Goal: Register for event/course

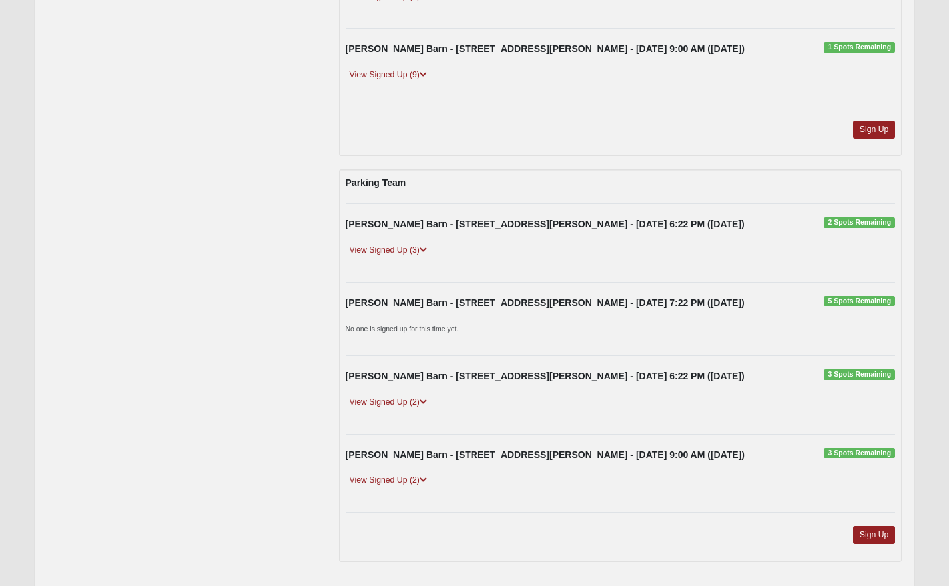
scroll to position [420, 0]
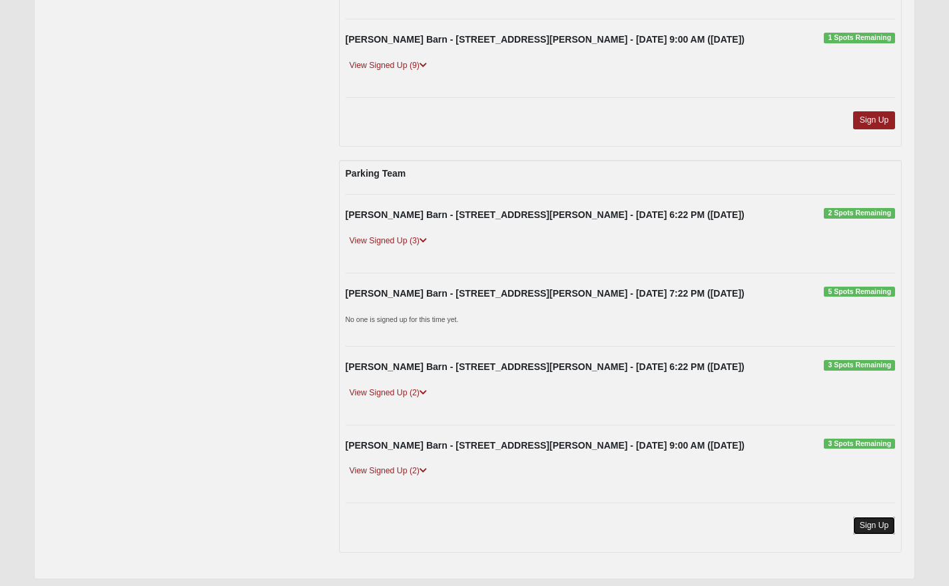
click at [874, 524] on link "Sign Up" at bounding box center [874, 525] width 43 height 18
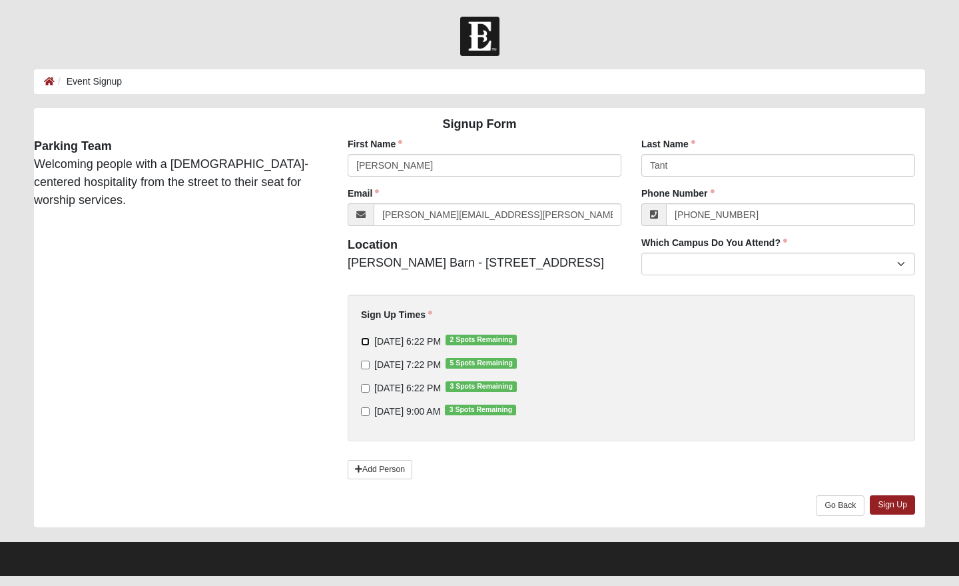
click at [367, 345] on input "[DATE] 6:22 PM 2 Spots Remaining" at bounding box center [365, 341] width 9 height 9
checkbox input "false"
click at [392, 165] on input "[PERSON_NAME]" at bounding box center [485, 165] width 274 height 23
click at [278, 266] on div "Signup Form Parking Team Welcoming people with a gospel-centered hospitality fr…" at bounding box center [479, 317] width 911 height 419
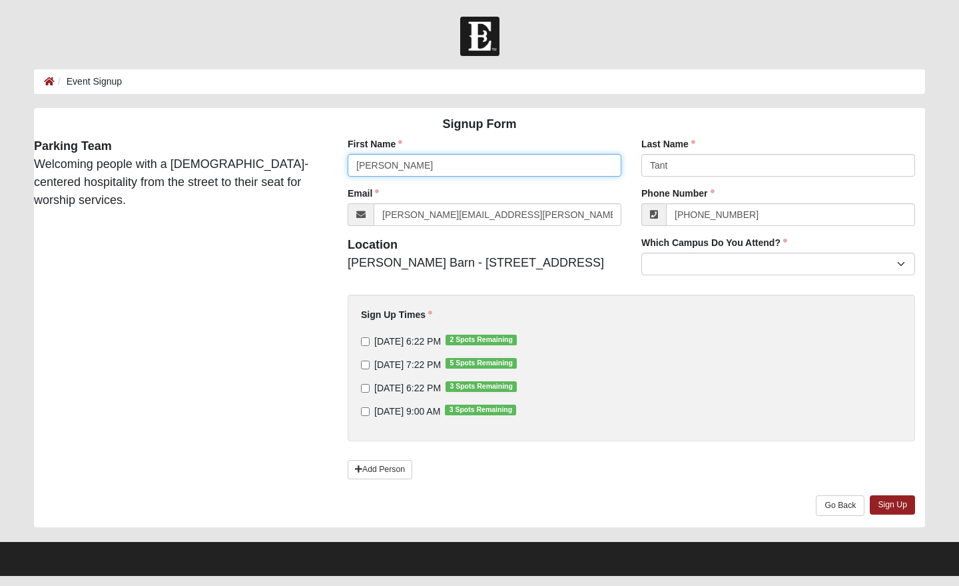
drag, startPoint x: 389, startPoint y: 163, endPoint x: 336, endPoint y: 163, distance: 52.6
click at [336, 163] on div "First Name Marta First Name is required. Last Name Tant Last Name is required. …" at bounding box center [632, 332] width 608 height 390
type input "Kendall"
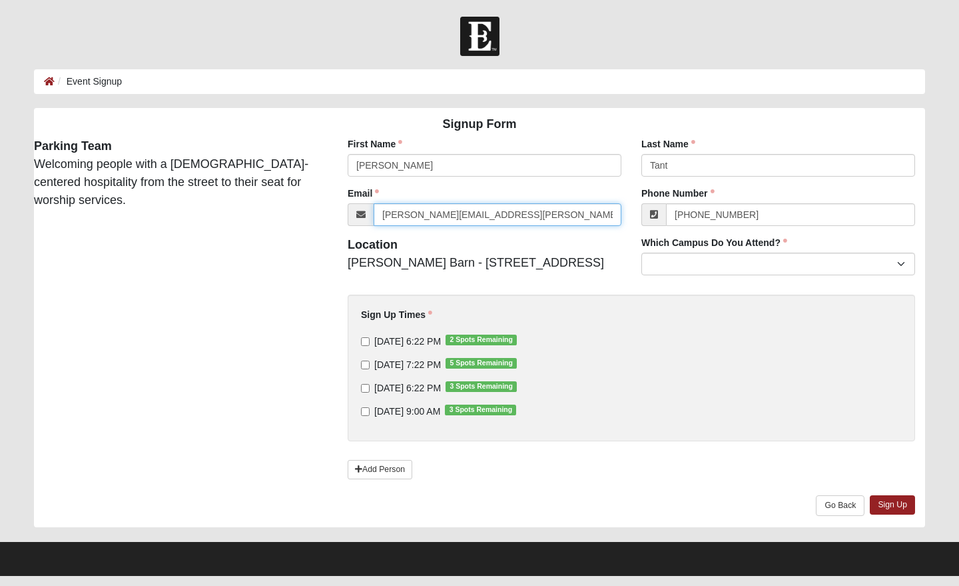
click at [496, 215] on input "marta.tant@gmail.com" at bounding box center [498, 214] width 248 height 23
drag, startPoint x: 490, startPoint y: 214, endPoint x: 375, endPoint y: 214, distance: 115.3
click at [375, 214] on input "marta.tant@gmail.com" at bounding box center [498, 214] width 248 height 23
type input "ktant@idatamedical.com"
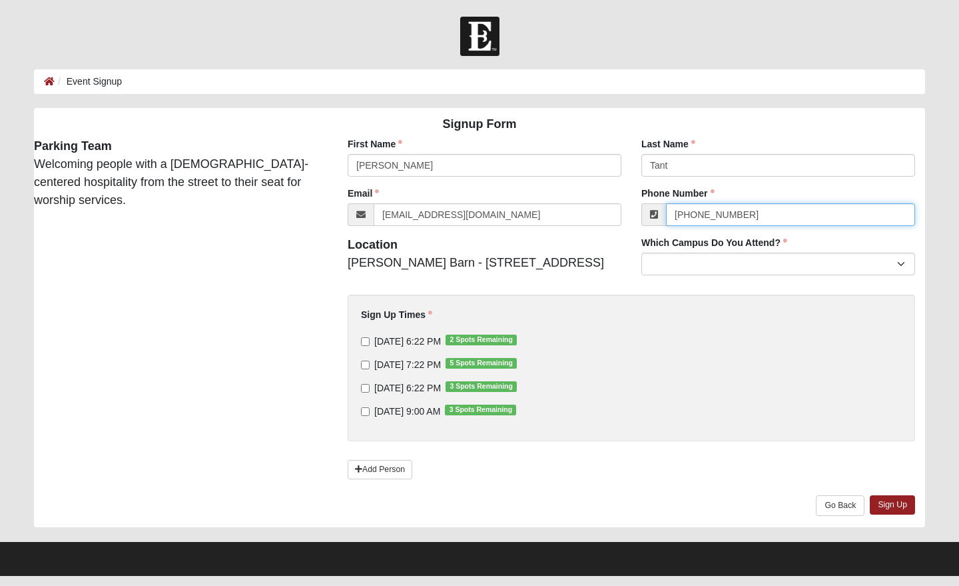
click at [755, 215] on input "(410) 212-7935" at bounding box center [790, 214] width 249 height 23
drag, startPoint x: 754, startPoint y: 215, endPoint x: 674, endPoint y: 215, distance: 80.6
click at [674, 215] on input "(410) 212-7935" at bounding box center [790, 214] width 249 height 23
type input "(410) 212-7935"
click at [740, 388] on div "9/12/2025 6:22 PM 3 Spots Remaining" at bounding box center [631, 387] width 541 height 13
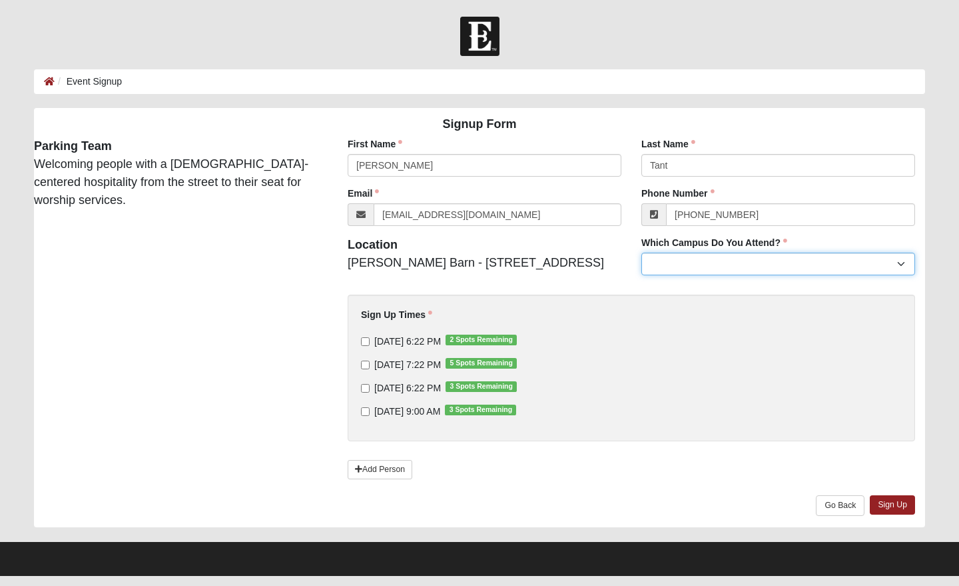
click at [903, 262] on select "Arlington Baymeadows Eleven22 Online Fleming Island Jesup Mandarin North Jax Or…" at bounding box center [779, 263] width 274 height 23
select select "16"
click at [366, 346] on input "9/10/2025 6:22 PM 2 Spots Remaining" at bounding box center [365, 341] width 9 height 9
checkbox input "true"
click at [364, 371] on label "9/11/2025 7:22 PM 5 Spots Remaining" at bounding box center [439, 364] width 156 height 13
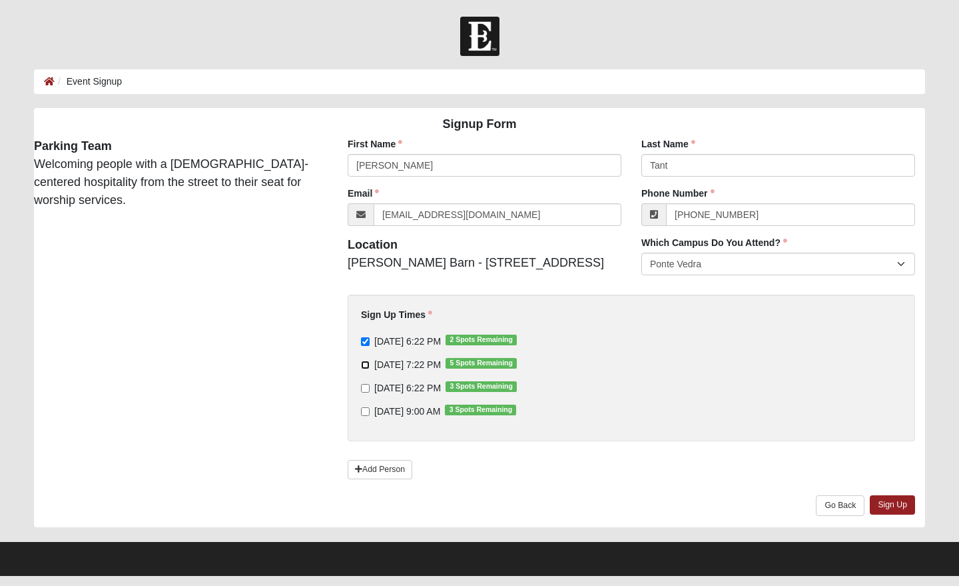
click at [364, 369] on input "9/11/2025 7:22 PM 5 Spots Remaining" at bounding box center [365, 364] width 9 height 9
checkbox input "true"
click at [364, 390] on input "9/12/2025 6:22 PM 3 Spots Remaining" at bounding box center [365, 388] width 9 height 9
checkbox input "true"
drag, startPoint x: 370, startPoint y: 415, endPoint x: 380, endPoint y: 419, distance: 10.8
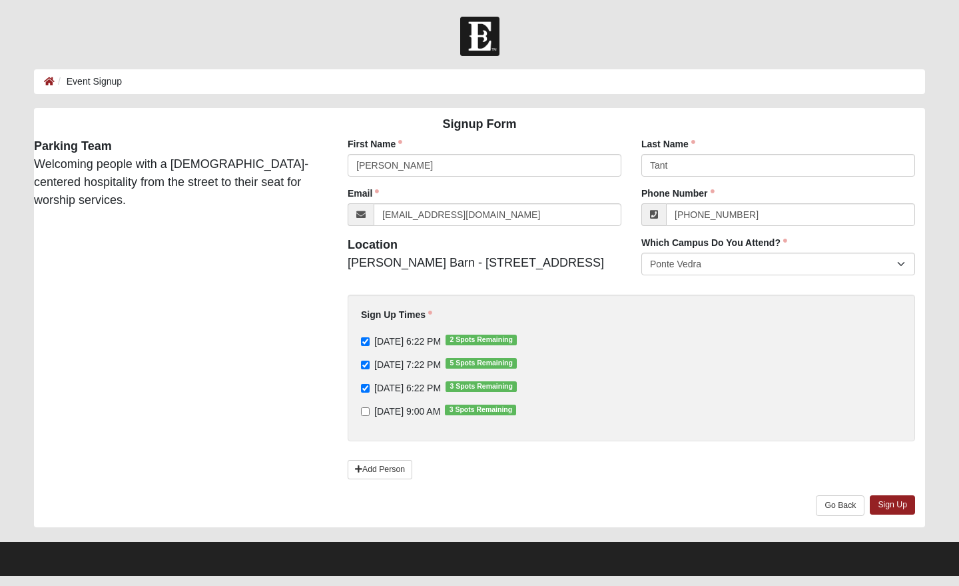
click at [370, 416] on label "9/14/2025 9:00 AM 3 Spots Remaining" at bounding box center [438, 410] width 155 height 13
click at [370, 416] on input "9/14/2025 9:00 AM 3 Spots Remaining" at bounding box center [365, 411] width 9 height 9
checkbox input "true"
click at [885, 506] on link "Sign Up" at bounding box center [892, 504] width 45 height 19
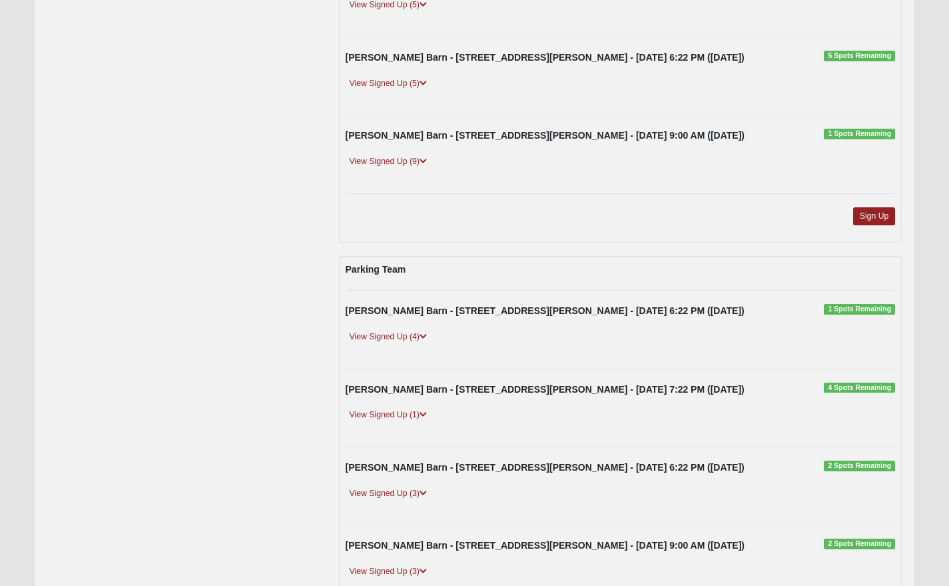
scroll to position [466, 0]
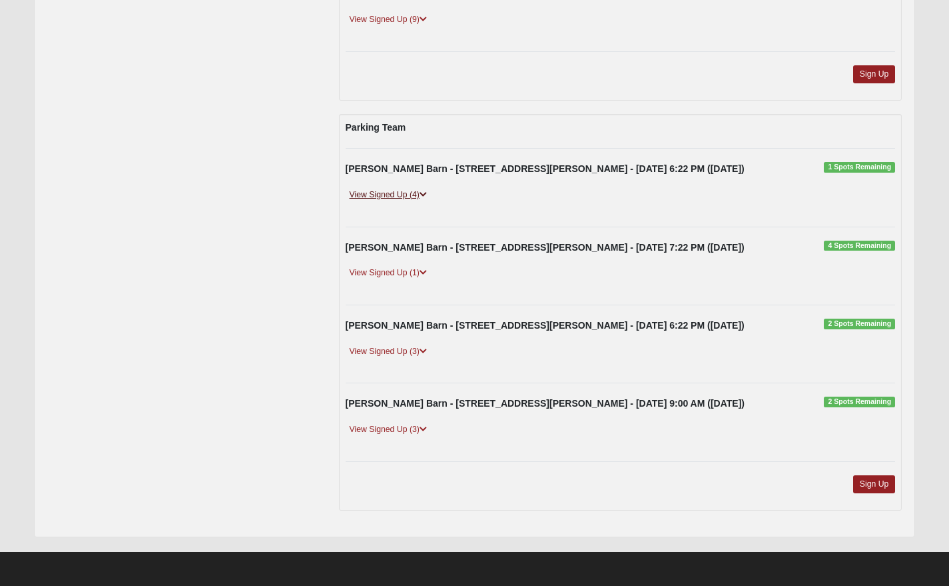
click at [385, 191] on link "View Signed Up (4)" at bounding box center [388, 195] width 85 height 14
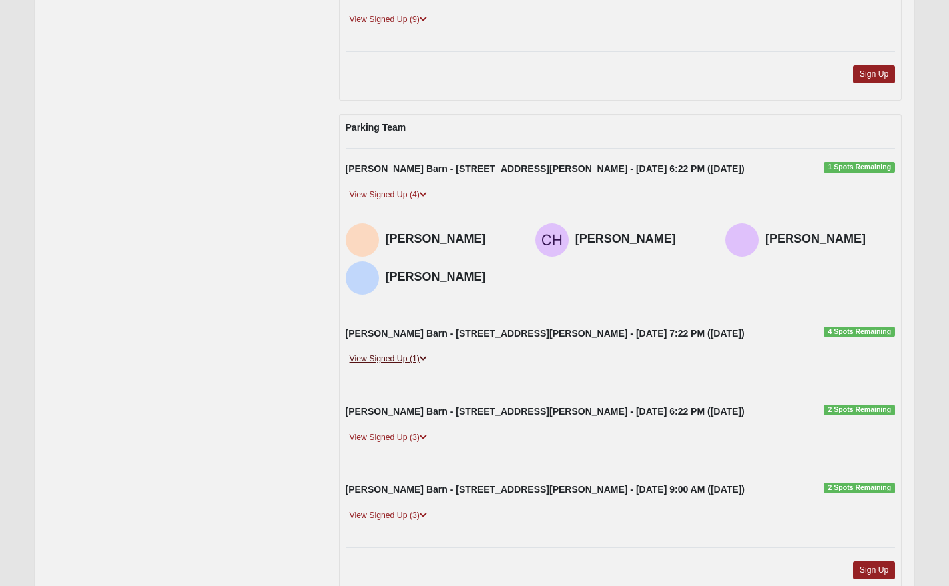
click at [381, 358] on link "View Signed Up (1)" at bounding box center [388, 359] width 85 height 14
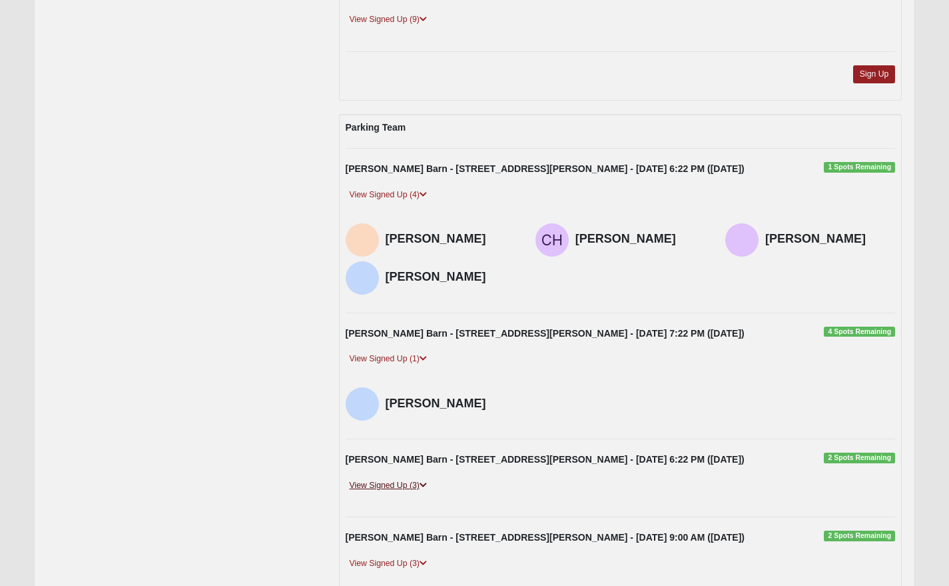
click at [384, 484] on link "View Signed Up (3)" at bounding box center [388, 485] width 85 height 14
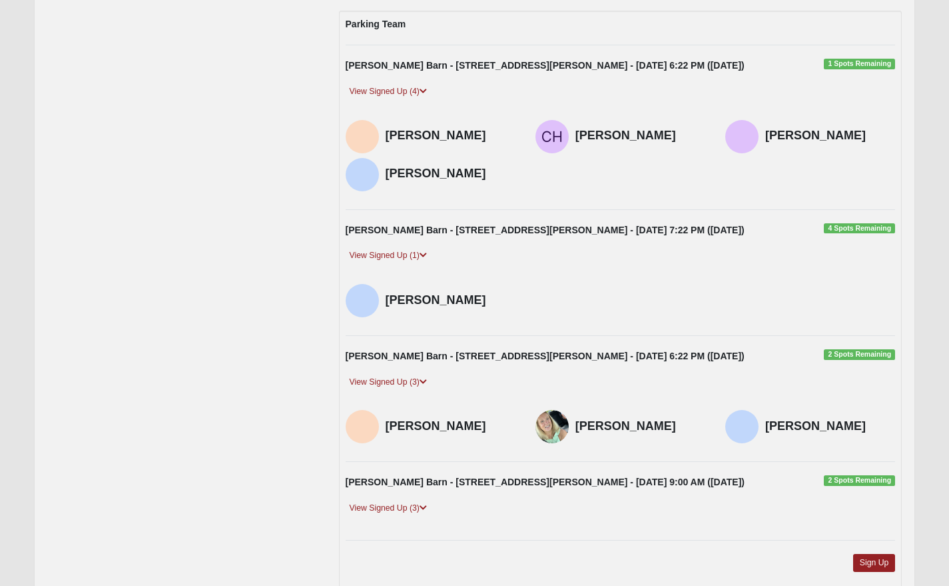
scroll to position [579, 0]
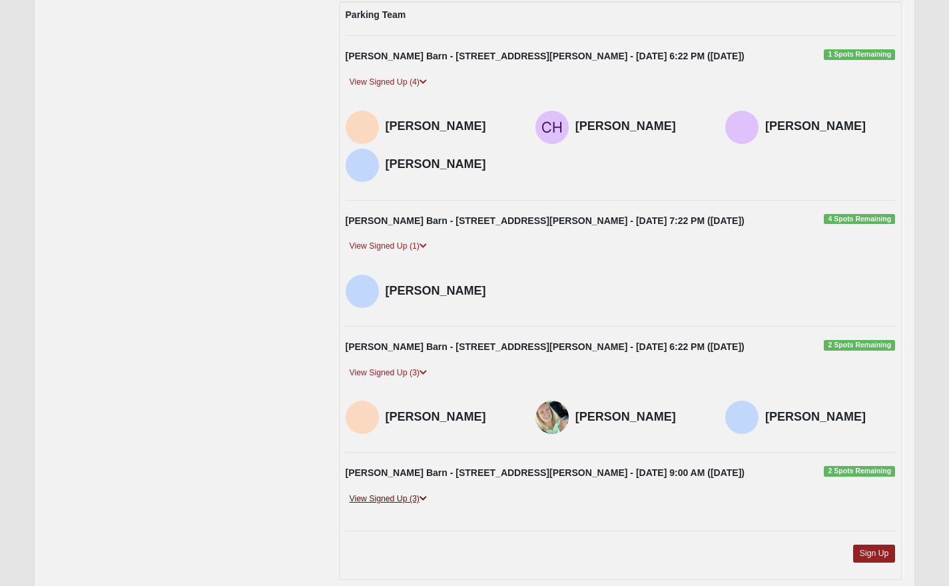
click at [388, 496] on link "View Signed Up (3)" at bounding box center [388, 499] width 85 height 14
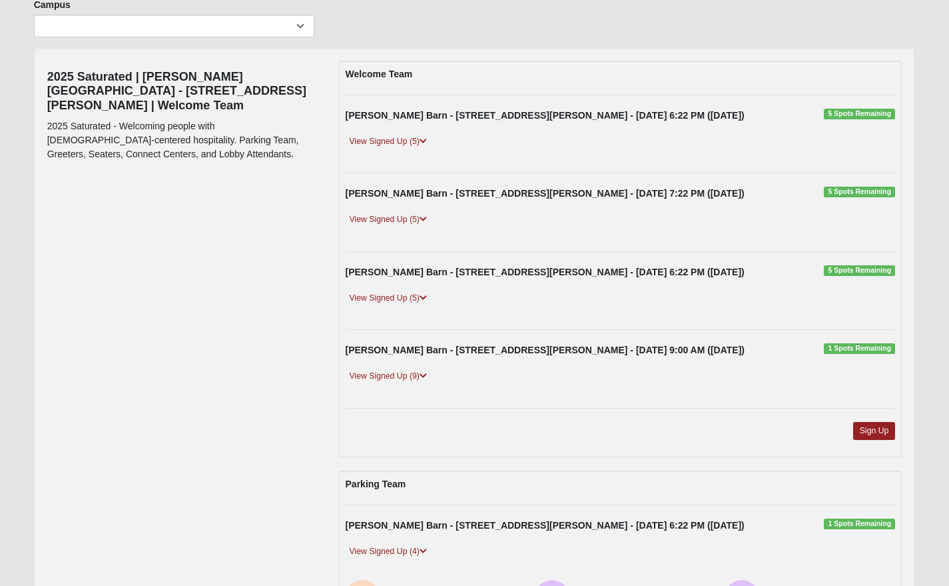
scroll to position [108, 0]
